Goal: Check status: Check status

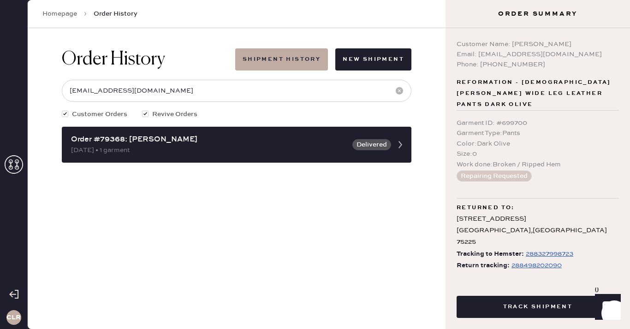
click at [16, 157] on icon at bounding box center [14, 164] width 18 height 18
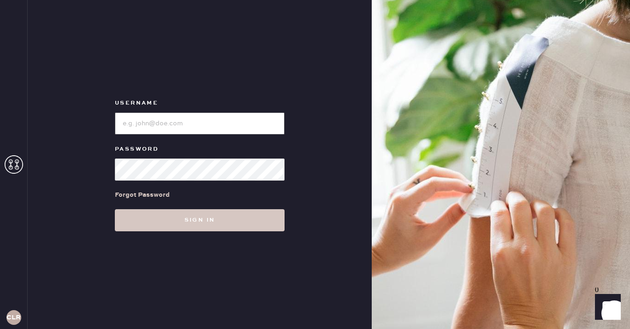
type input "[EMAIL_ADDRESS][DOMAIN_NAME]"
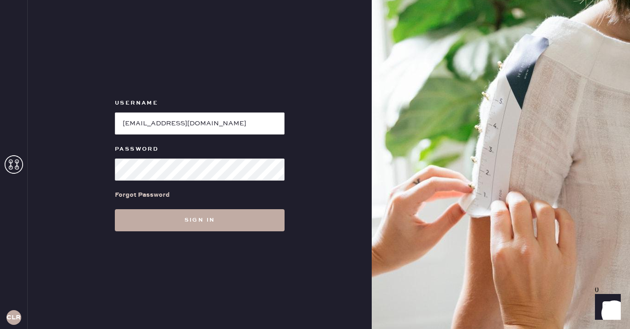
click at [205, 222] on button "Sign in" at bounding box center [200, 220] width 170 height 22
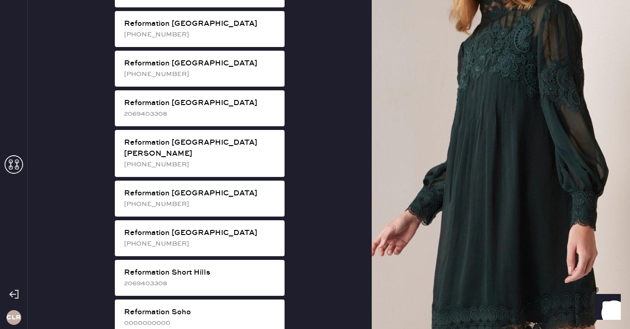
scroll to position [1702, 0]
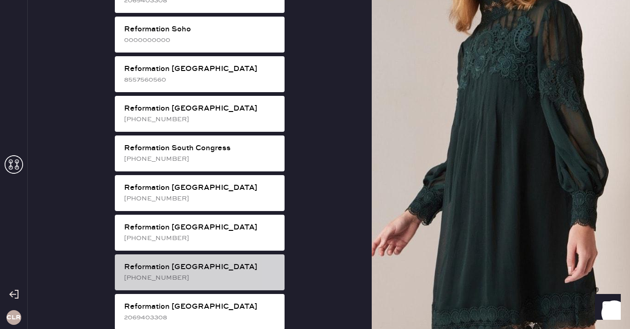
click at [212, 273] on div "[PHONE_NUMBER]" at bounding box center [200, 278] width 153 height 10
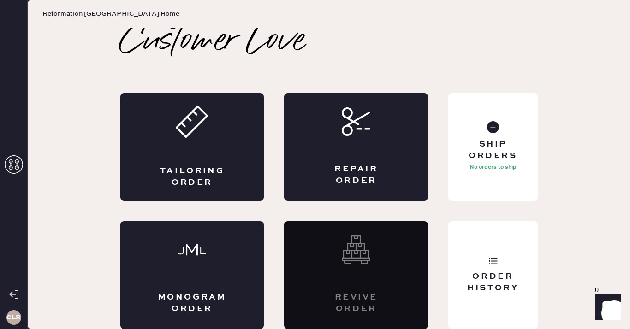
scroll to position [5, 0]
click at [505, 270] on div "Order History" at bounding box center [492, 275] width 89 height 108
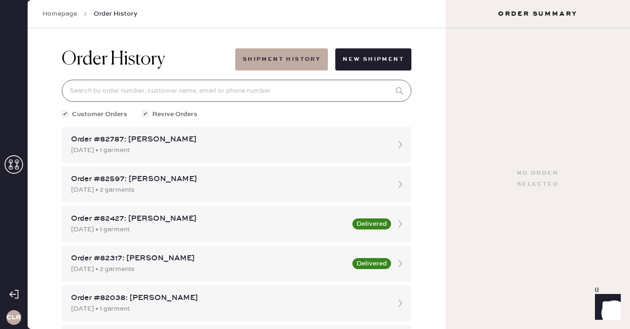
click at [272, 90] on input at bounding box center [236, 91] width 349 height 22
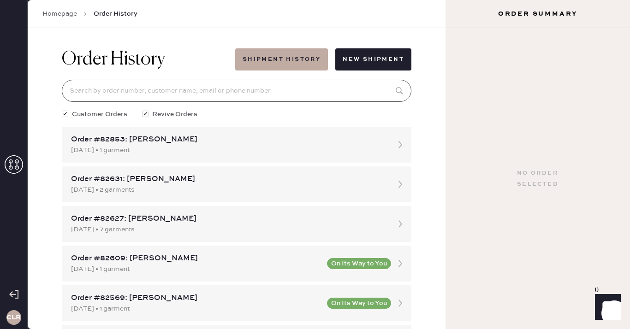
paste input "81511"
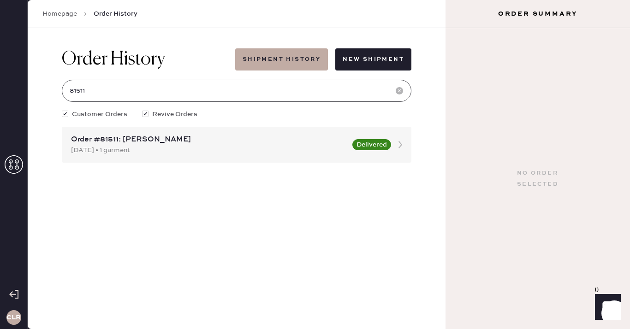
type input "81511"
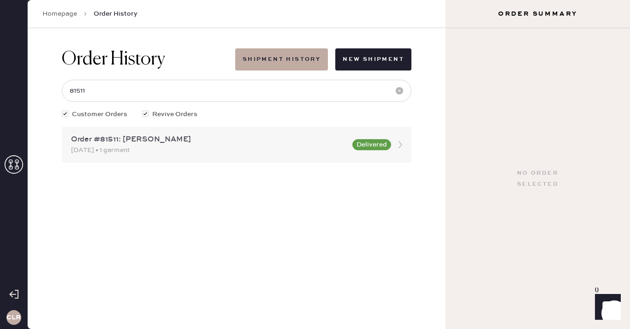
click at [168, 140] on div "Order #81511: [PERSON_NAME]" at bounding box center [209, 139] width 276 height 11
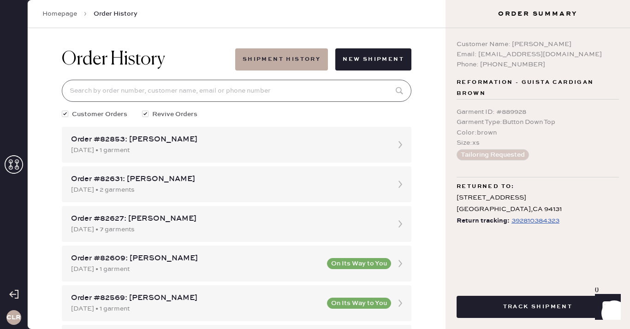
click at [165, 94] on input at bounding box center [236, 91] width 349 height 22
click at [502, 123] on div "Garment Type : Button Down Top" at bounding box center [537, 122] width 162 height 10
